Goal: Task Accomplishment & Management: Manage account settings

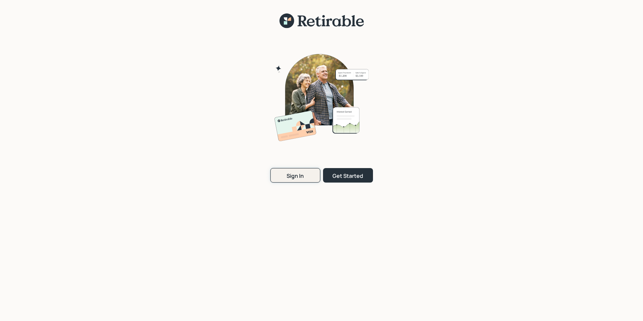
click at [306, 175] on button "Sign In" at bounding box center [295, 175] width 50 height 15
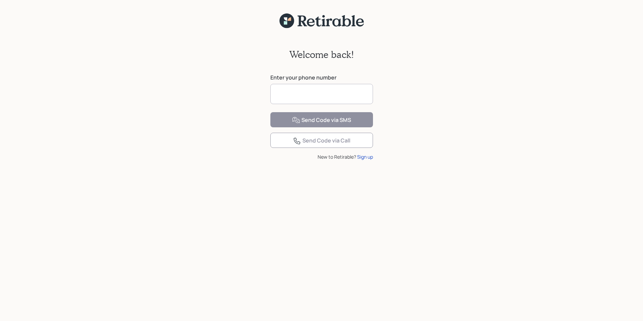
click at [294, 94] on input at bounding box center [321, 94] width 103 height 20
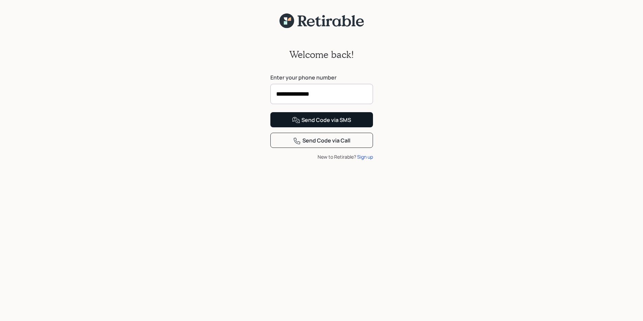
type input "**********"
click at [329, 124] on div "Send Code via SMS" at bounding box center [321, 120] width 59 height 8
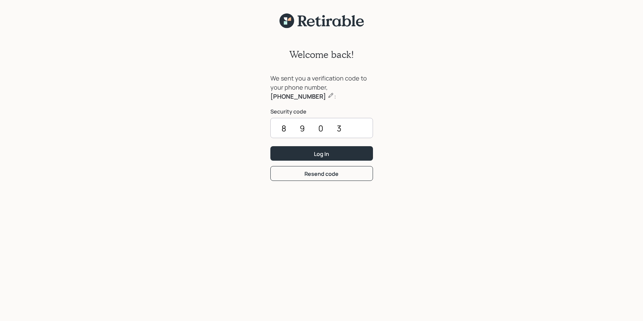
type input "8903"
click at [270, 146] on button "Log In" at bounding box center [321, 153] width 103 height 15
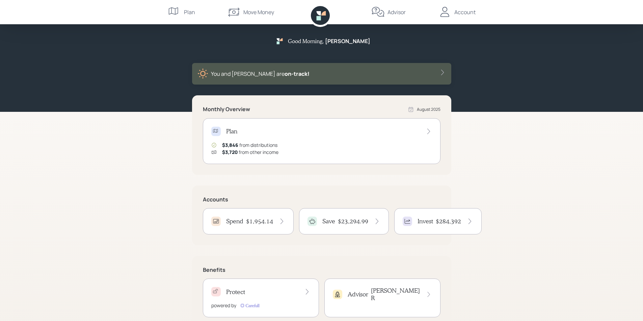
scroll to position [18, 0]
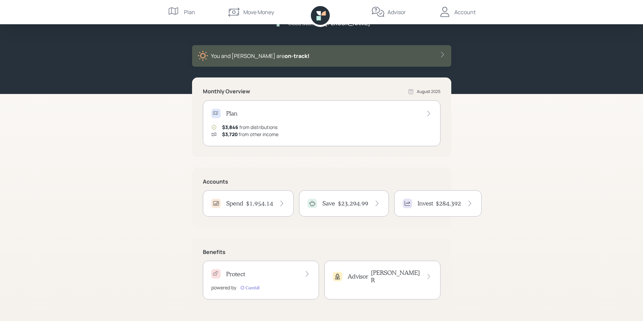
click at [245, 204] on div "Spend $1,954.14" at bounding box center [248, 203] width 74 height 9
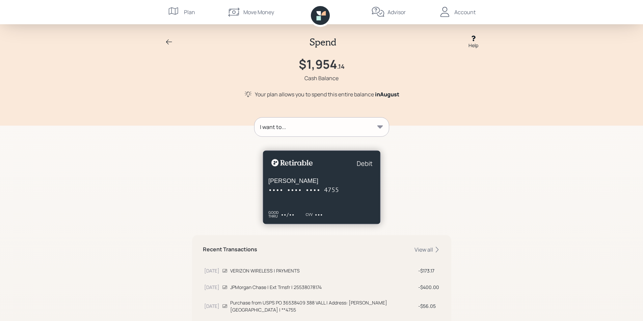
click at [168, 40] on icon at bounding box center [169, 42] width 8 height 8
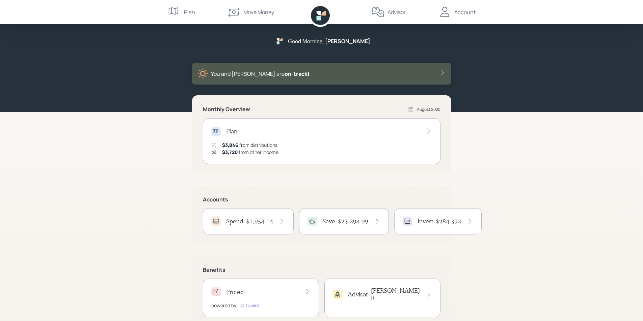
click at [461, 13] on div "Account" at bounding box center [464, 12] width 21 height 8
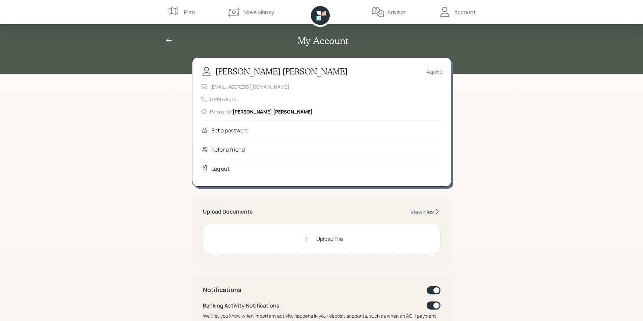
click at [219, 170] on div "Log out" at bounding box center [220, 169] width 18 height 8
